Goal: Task Accomplishment & Management: Manage account settings

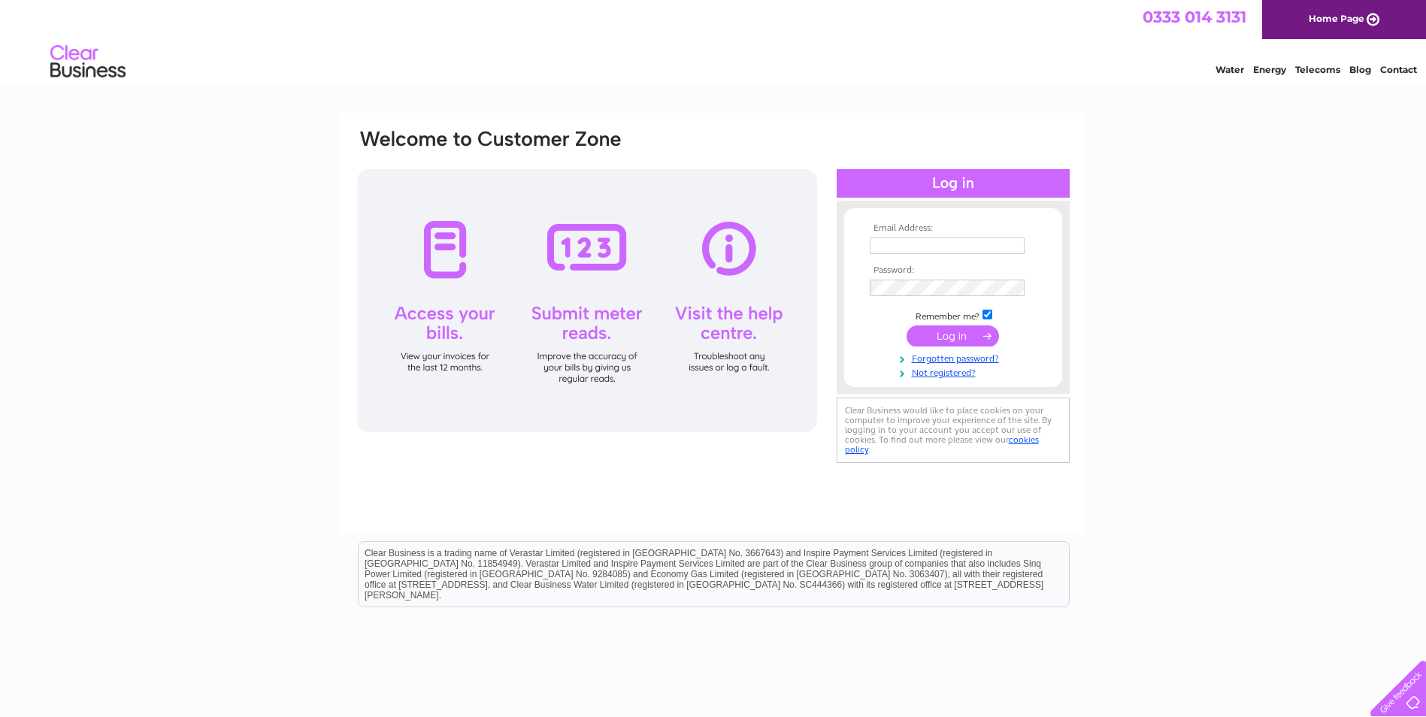
type input "evan.green@inpersca.co.uk"
click at [944, 342] on input "submit" at bounding box center [952, 335] width 92 height 21
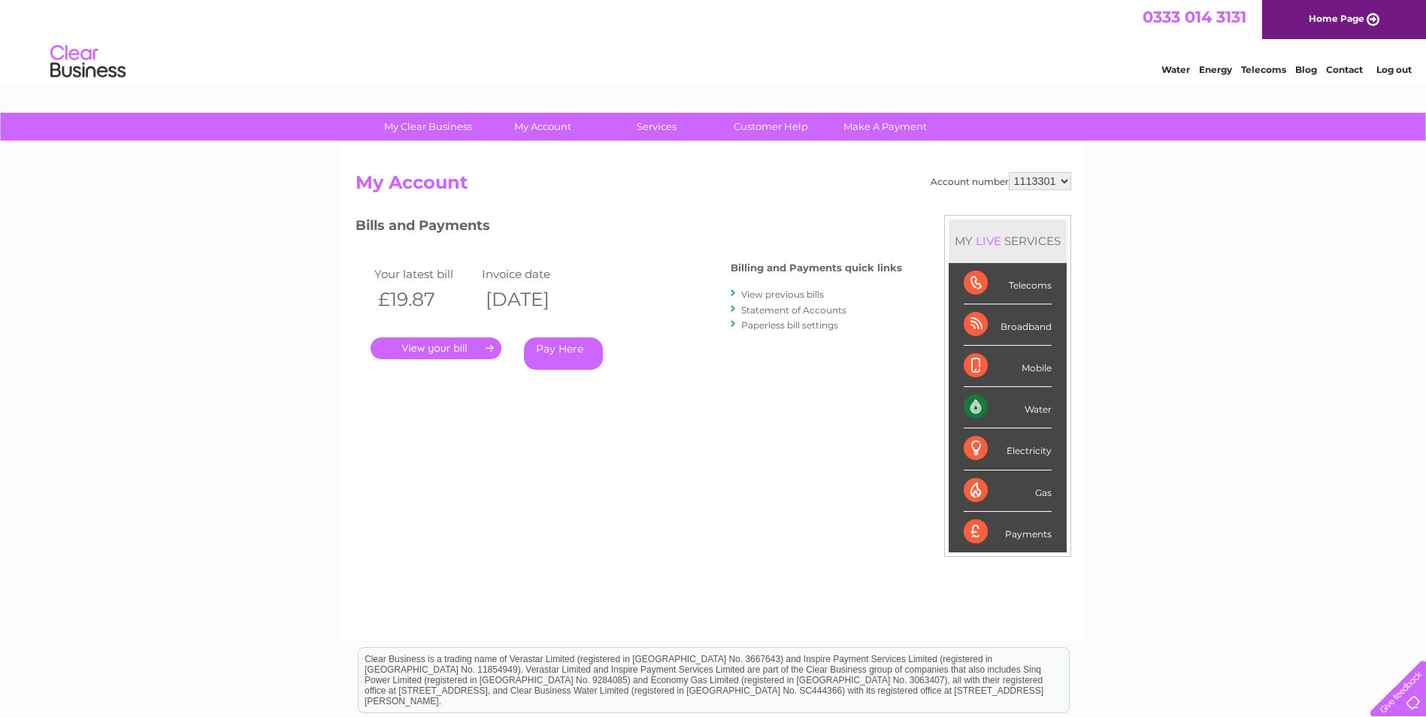
click at [796, 290] on link "View previous bills" at bounding box center [782, 294] width 83 height 11
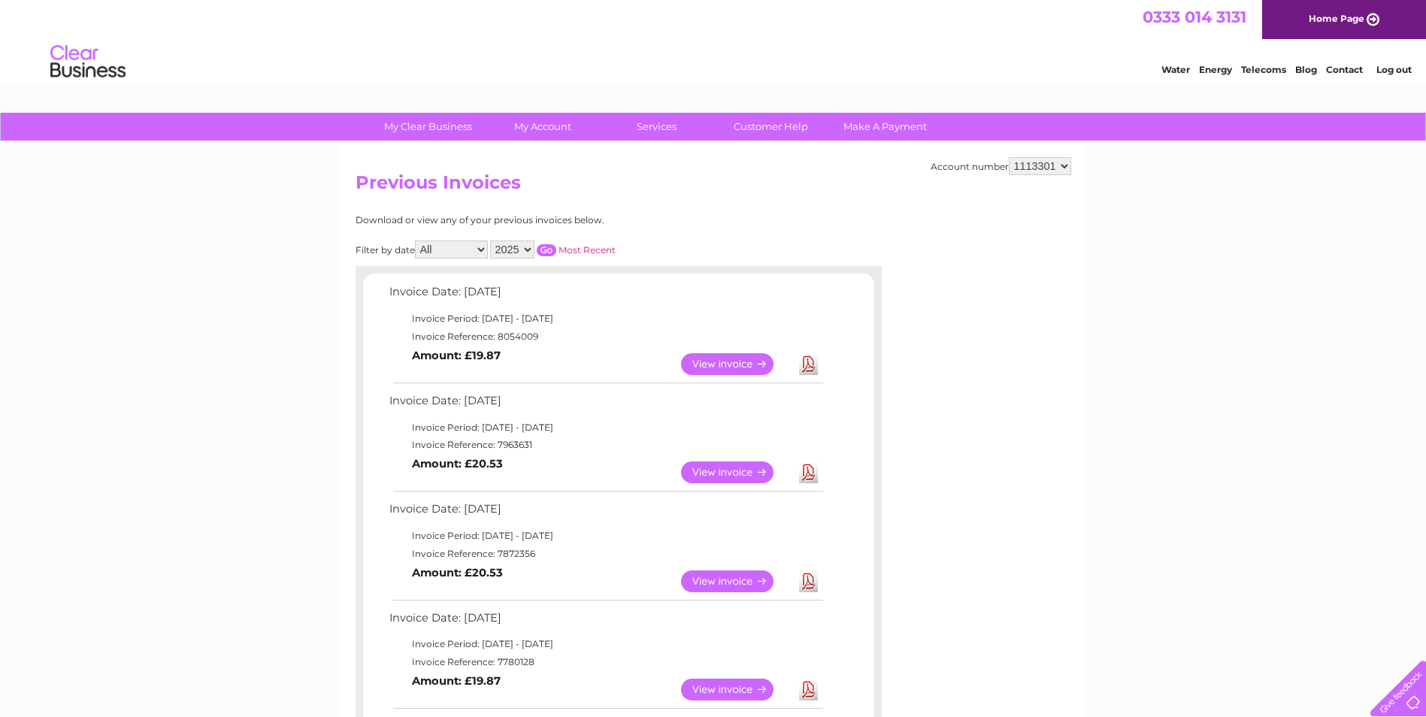
click at [806, 468] on link "Download" at bounding box center [808, 473] width 19 height 22
click at [1401, 71] on link "Log out" at bounding box center [1393, 69] width 35 height 11
